Goal: Task Accomplishment & Management: Complete application form

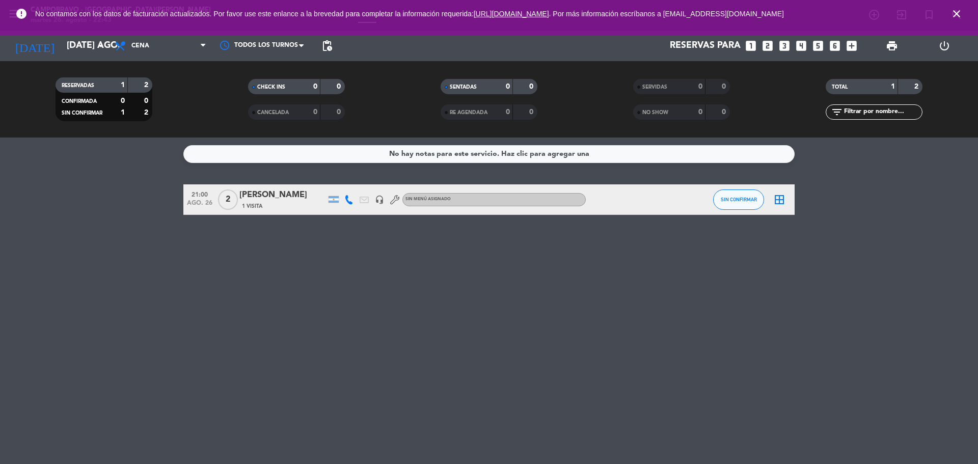
click at [477, 313] on div "No hay notas para este servicio. Haz clic para agregar una 21:00 ago. 26 2 [PER…" at bounding box center [489, 301] width 978 height 326
click at [857, 50] on icon "add_box" at bounding box center [851, 45] width 13 height 13
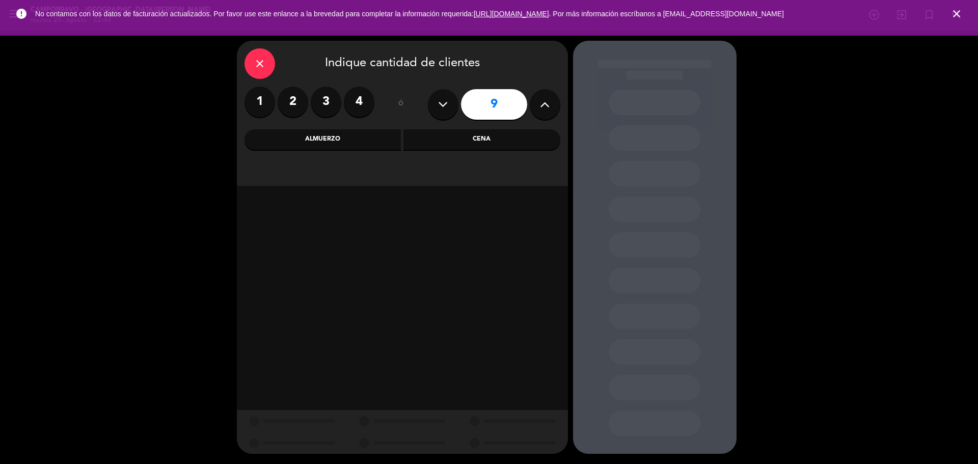
click at [540, 107] on icon at bounding box center [545, 104] width 10 height 15
click at [538, 108] on button at bounding box center [545, 104] width 31 height 31
click at [537, 108] on button at bounding box center [545, 104] width 31 height 31
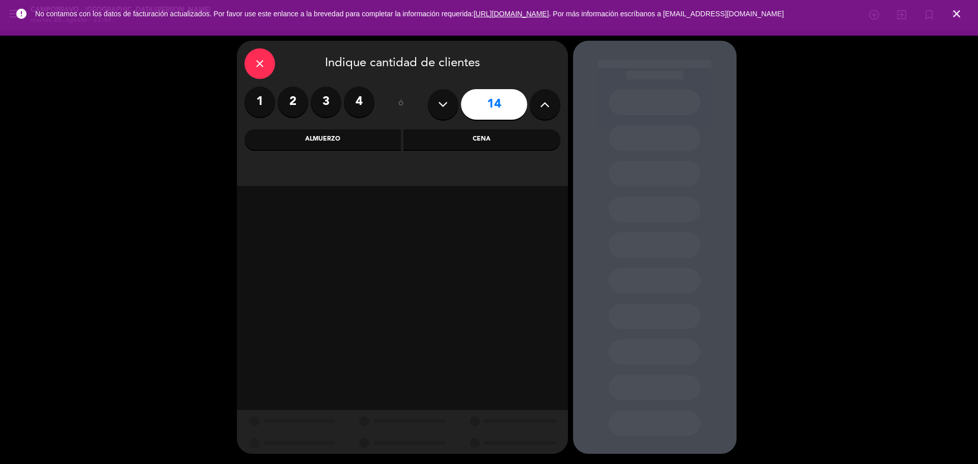
click at [537, 108] on button at bounding box center [545, 104] width 31 height 31
click at [538, 111] on button at bounding box center [545, 104] width 31 height 31
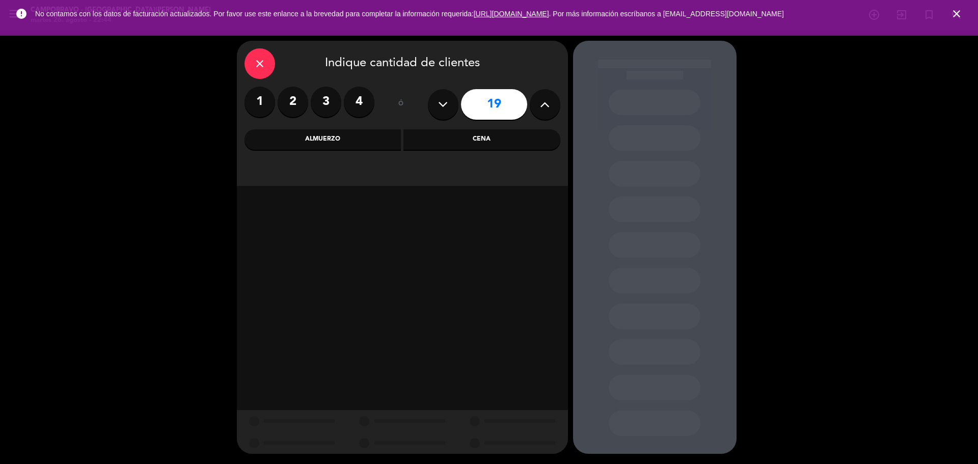
click at [538, 111] on button at bounding box center [545, 104] width 31 height 31
type input "22"
click at [271, 55] on div "close" at bounding box center [259, 63] width 31 height 31
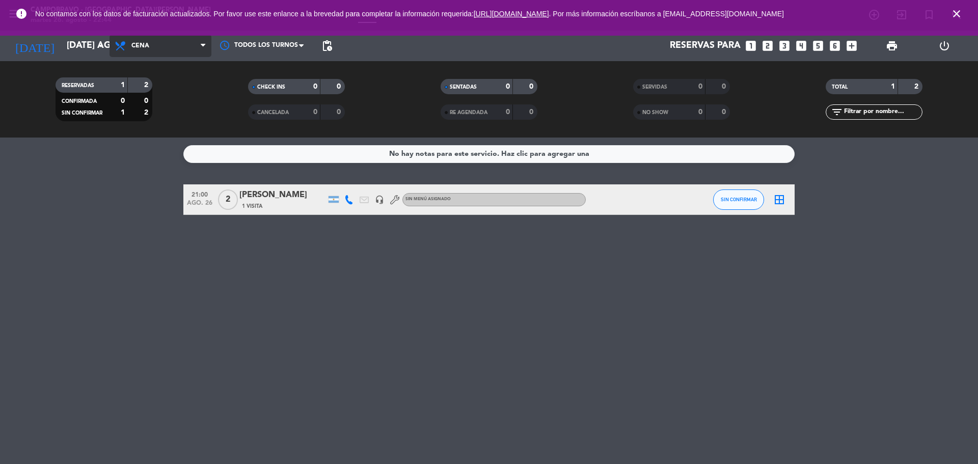
drag, startPoint x: 142, startPoint y: 47, endPoint x: 134, endPoint y: 44, distance: 8.7
click at [142, 46] on span "Cena" at bounding box center [140, 45] width 18 height 7
click at [70, 53] on input "[DATE] ago." at bounding box center [121, 46] width 118 height 20
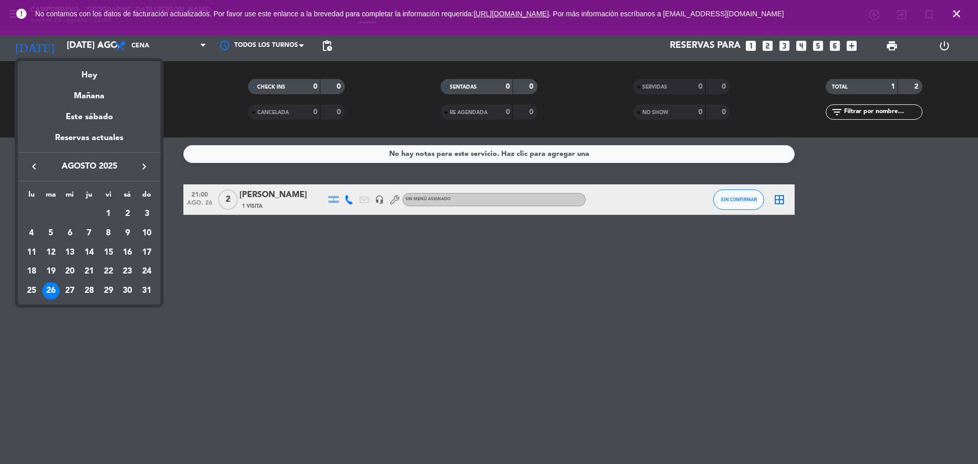
click at [139, 167] on icon "keyboard_arrow_right" at bounding box center [144, 166] width 12 height 12
click at [29, 231] on div "1" at bounding box center [31, 233] width 17 height 17
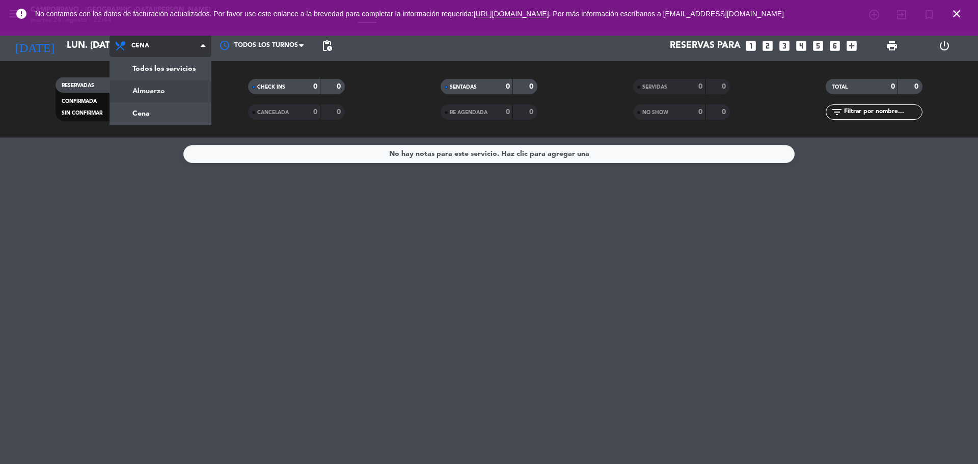
click at [150, 98] on div "menu Campobravo - [GEOGRAPHIC_DATA][PERSON_NAME] martes 26. agosto - 22:44 Mis …" at bounding box center [489, 69] width 978 height 138
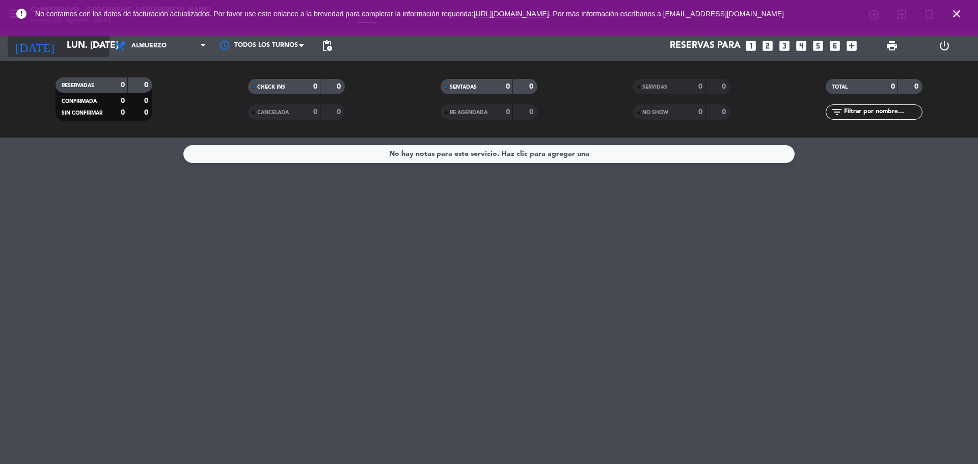
click at [80, 51] on input "lun. [DATE]" at bounding box center [121, 46] width 118 height 20
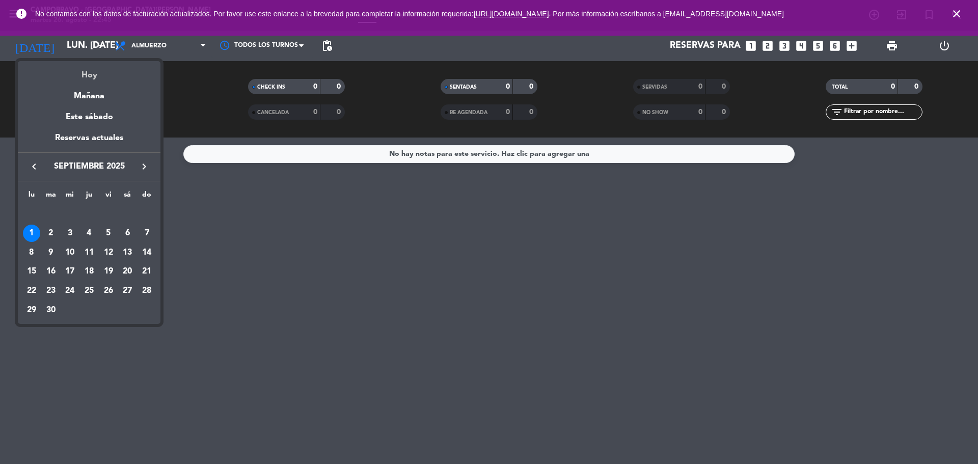
click at [86, 76] on div "Hoy" at bounding box center [89, 71] width 143 height 21
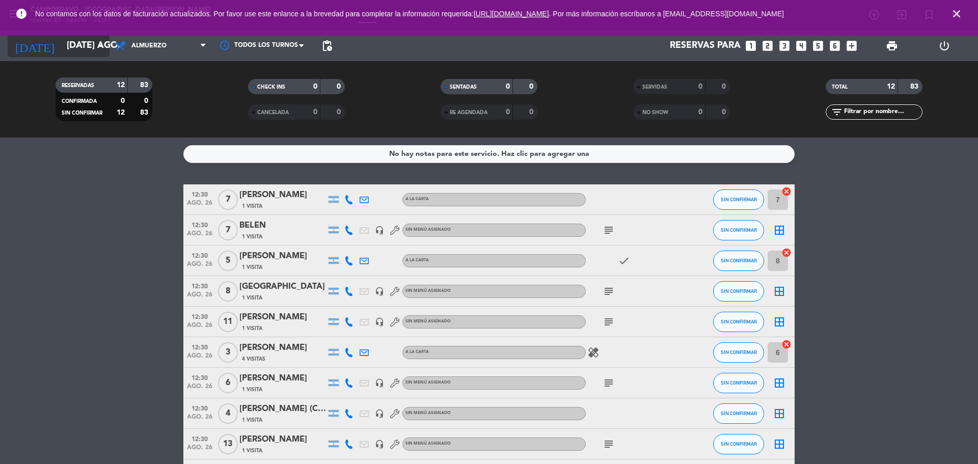
click at [84, 44] on input "[DATE] ago." at bounding box center [121, 46] width 118 height 20
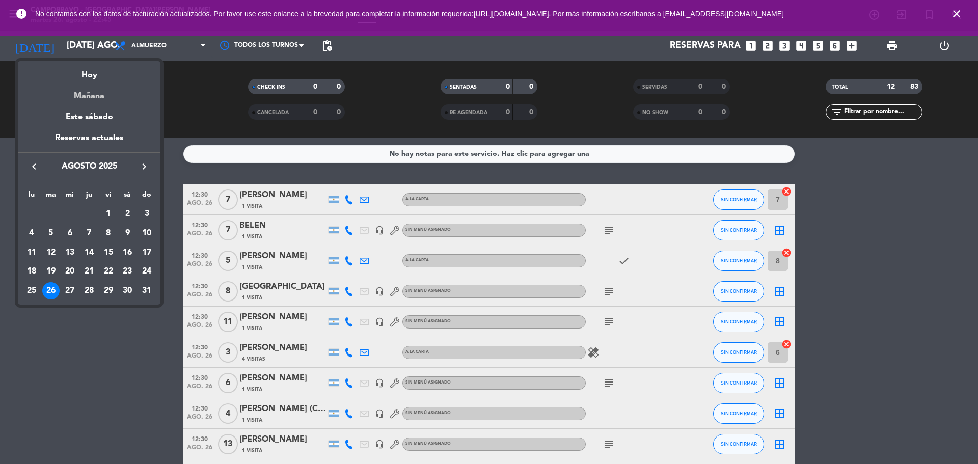
click at [93, 92] on div "Mañana" at bounding box center [89, 92] width 143 height 21
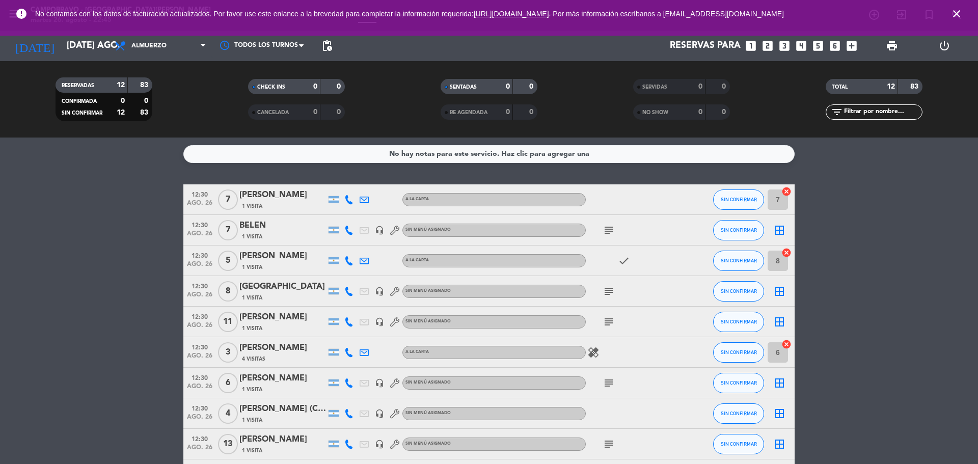
type input "mié. 27 ago."
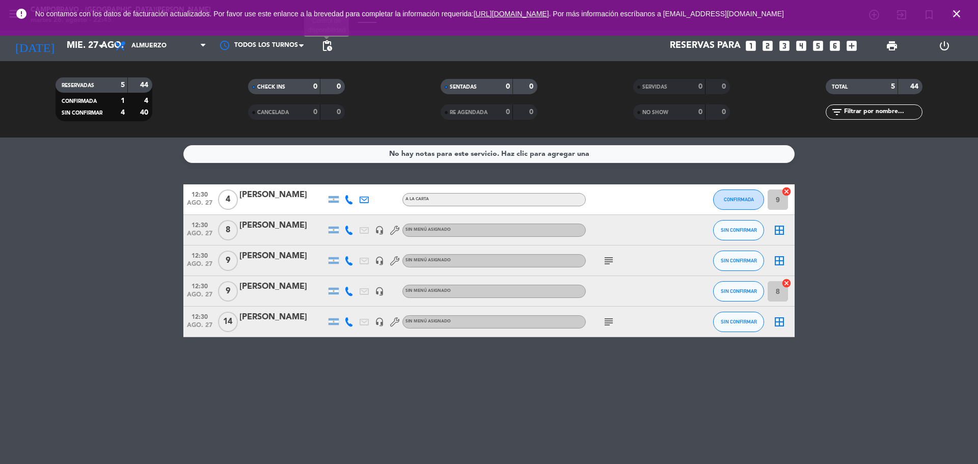
click at [326, 48] on span "pending_actions" at bounding box center [327, 46] width 12 height 12
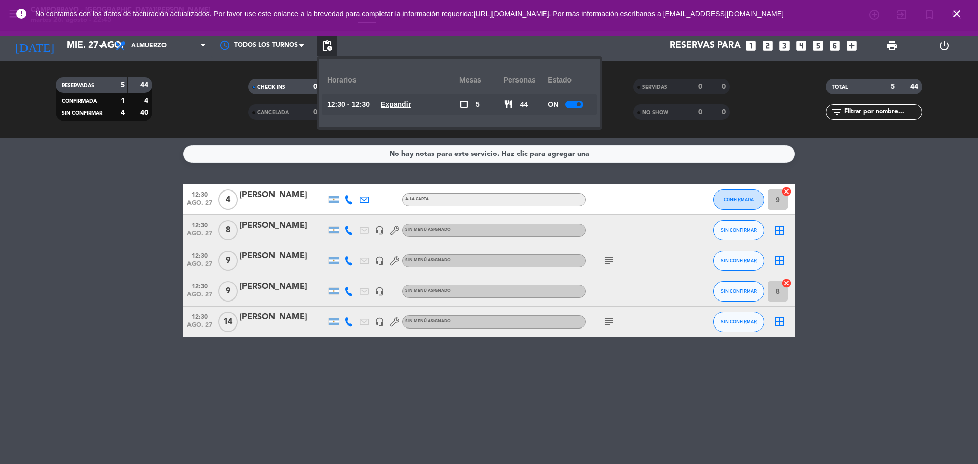
click at [577, 103] on div at bounding box center [574, 105] width 18 height 8
click at [847, 41] on icon "add_box" at bounding box center [851, 45] width 13 height 13
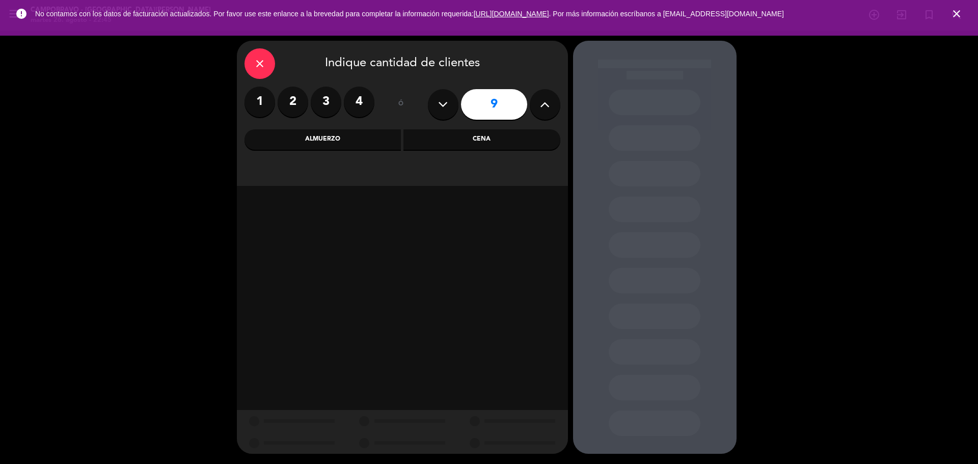
click at [534, 109] on button at bounding box center [545, 104] width 31 height 31
click at [535, 109] on button at bounding box center [545, 104] width 31 height 31
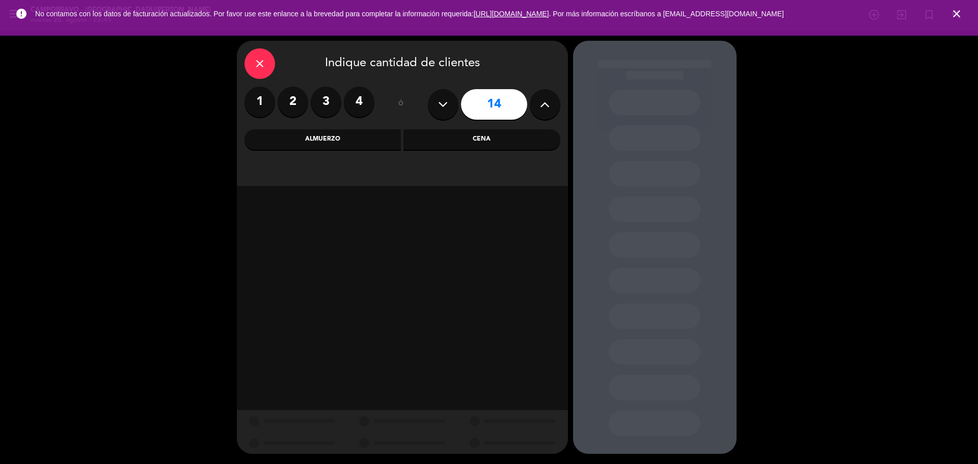
click at [535, 108] on button at bounding box center [545, 104] width 31 height 31
click at [538, 107] on button at bounding box center [545, 104] width 31 height 31
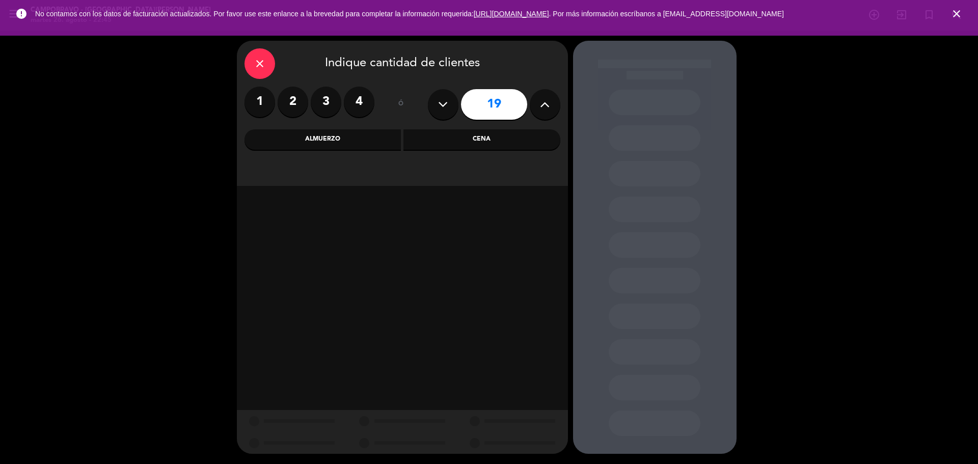
click at [538, 106] on button at bounding box center [545, 104] width 31 height 31
type input "22"
click at [306, 138] on div "Almuerzo" at bounding box center [322, 139] width 157 height 20
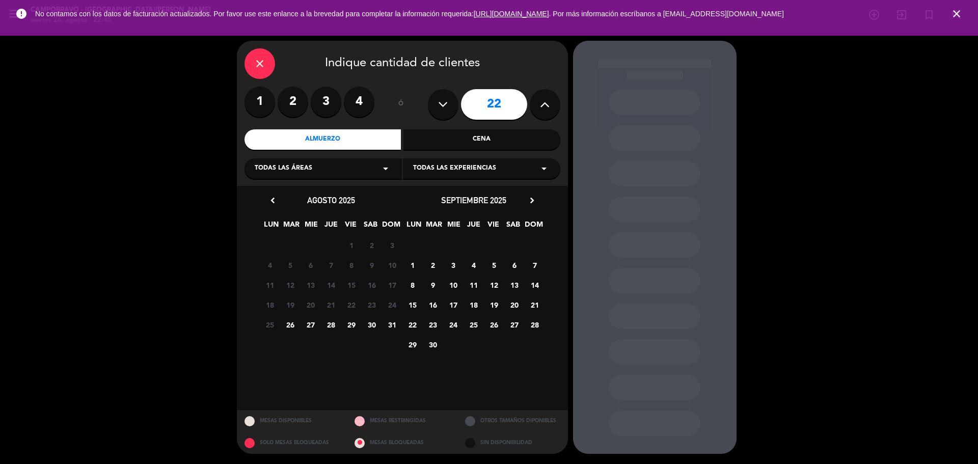
click at [415, 265] on span "1" at bounding box center [412, 265] width 17 height 17
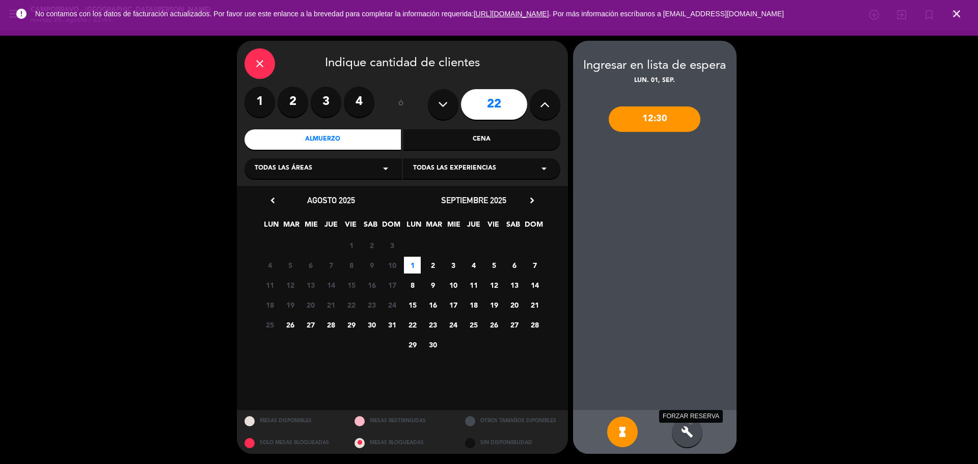
click at [692, 434] on icon "build" at bounding box center [687, 432] width 12 height 12
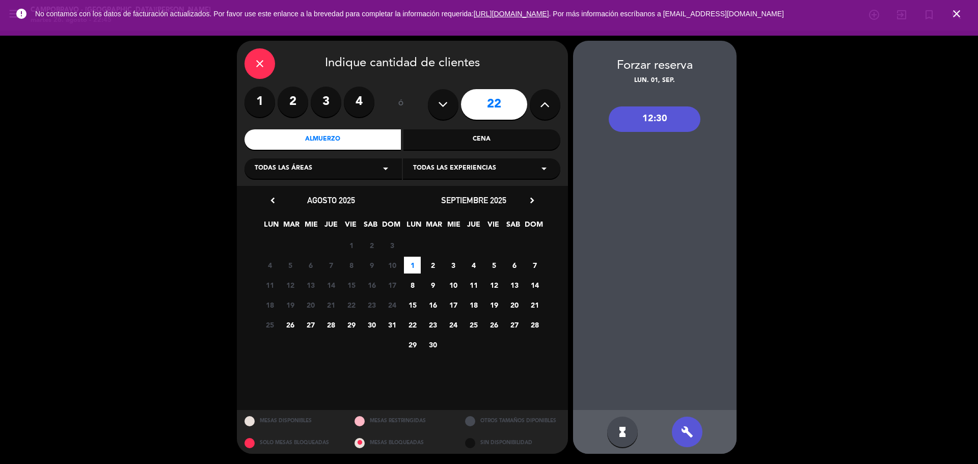
click at [652, 129] on div "12:30" at bounding box center [655, 118] width 92 height 25
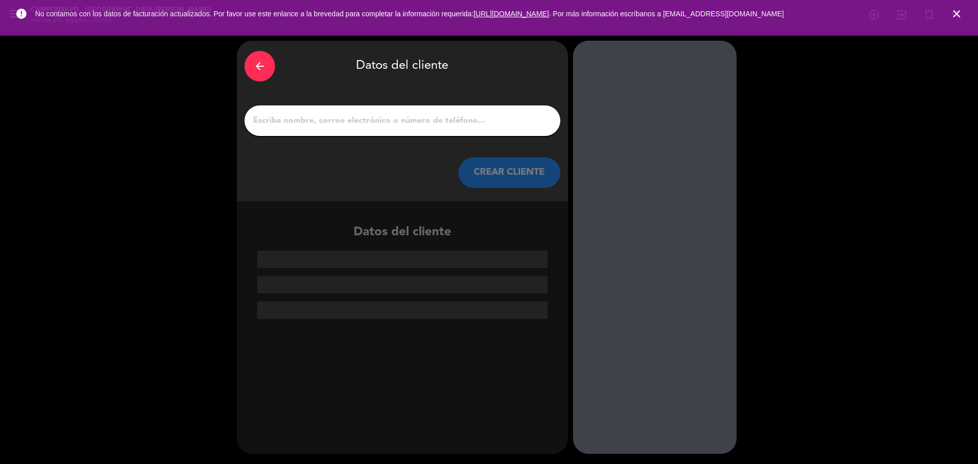
click at [323, 123] on input "1" at bounding box center [402, 121] width 300 height 14
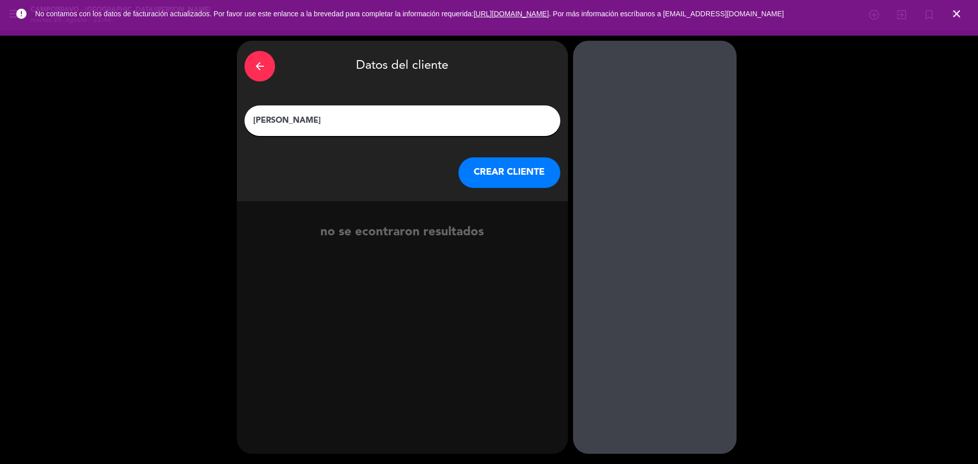
type input "[PERSON_NAME]"
click at [493, 183] on button "CREAR CLIENTE" at bounding box center [509, 172] width 102 height 31
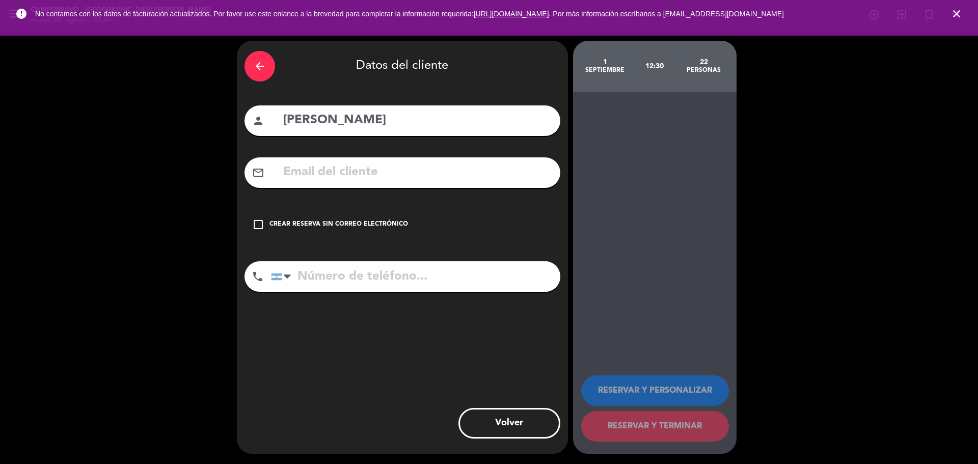
click at [323, 217] on div "check_box_outline_blank Crear reserva sin correo electrónico" at bounding box center [402, 224] width 316 height 31
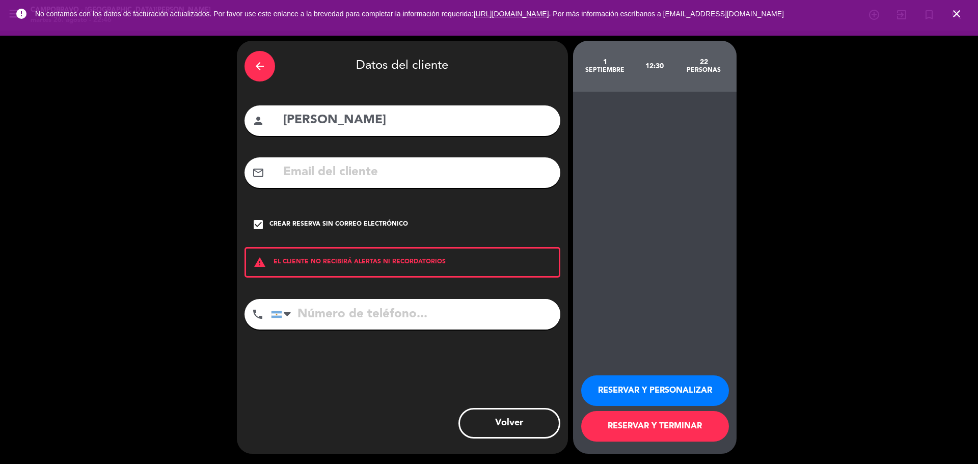
click at [357, 317] on input "tel" at bounding box center [415, 314] width 289 height 31
type input "3513568539"
click at [616, 379] on button "RESERVAR Y PERSONALIZAR" at bounding box center [655, 390] width 148 height 31
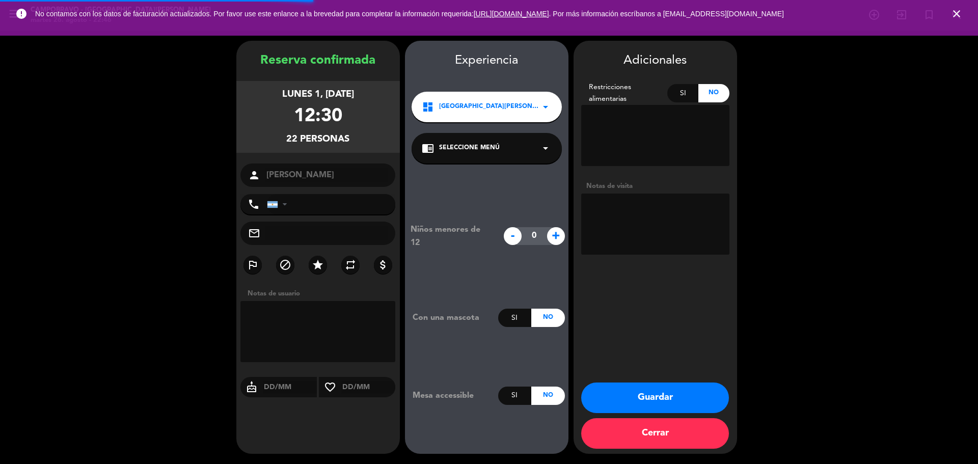
type input "[PHONE_NUMBER]"
click at [645, 230] on textarea at bounding box center [655, 224] width 148 height 61
type textarea "Afuera"
click at [692, 387] on button "Guardar" at bounding box center [655, 397] width 148 height 31
